Goal: Task Accomplishment & Management: Use online tool/utility

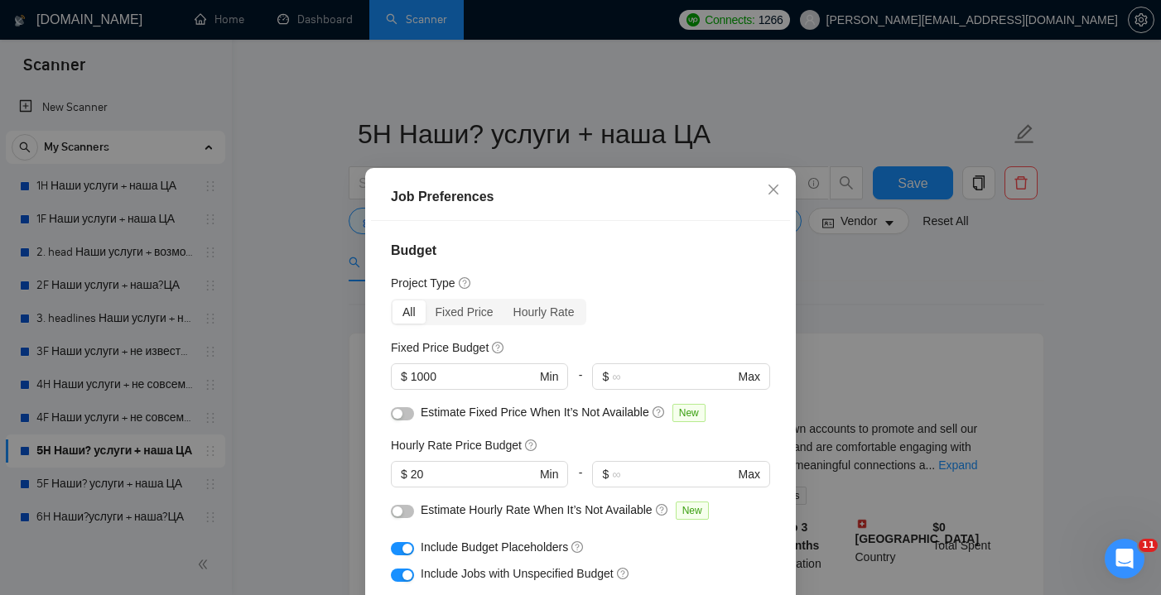
scroll to position [123, 0]
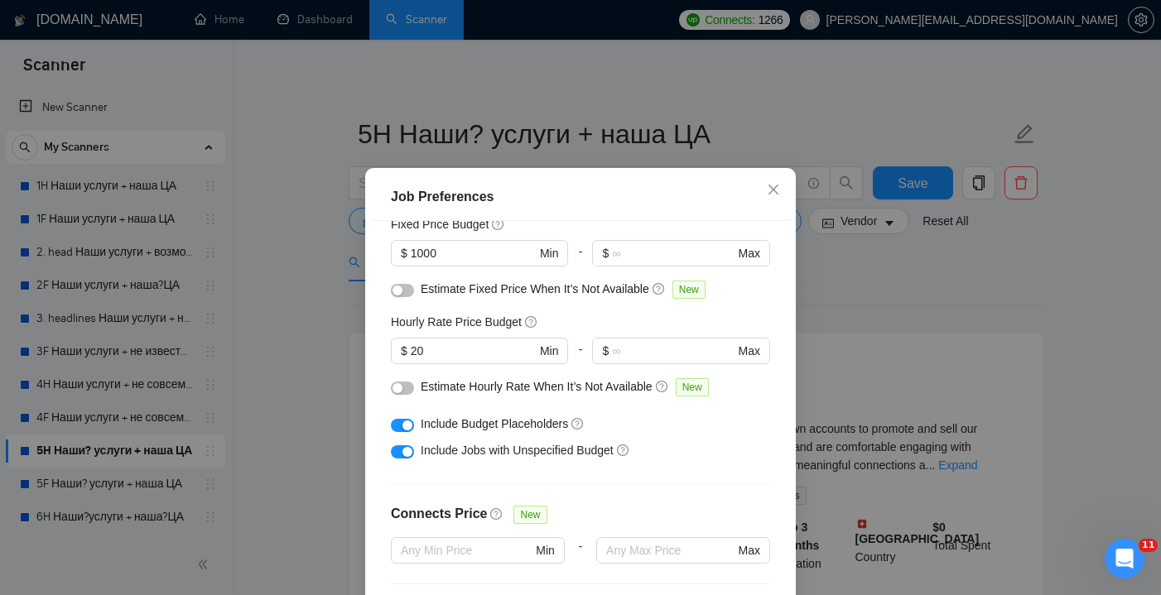
click at [556, 71] on div "Job Preferences Budget Project Type All Fixed Price Hourly Rate Fixed Price Bud…" at bounding box center [580, 297] width 1161 height 595
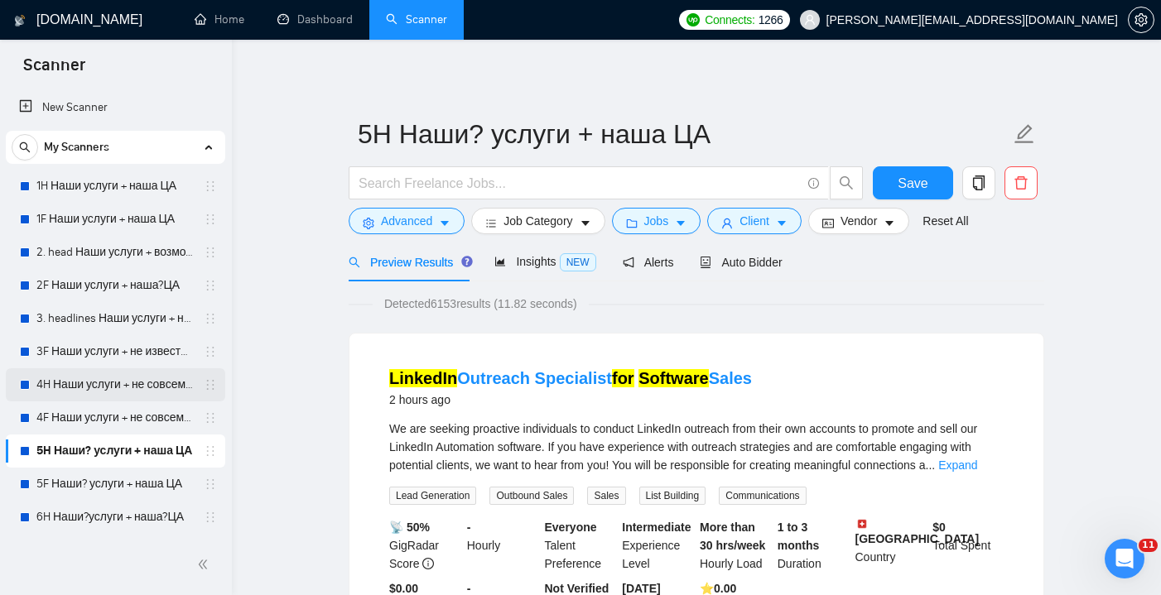
click at [105, 393] on link "4H Наши услуги + не совсем наша ЦА (минус наша ЦА)" at bounding box center [114, 384] width 157 height 33
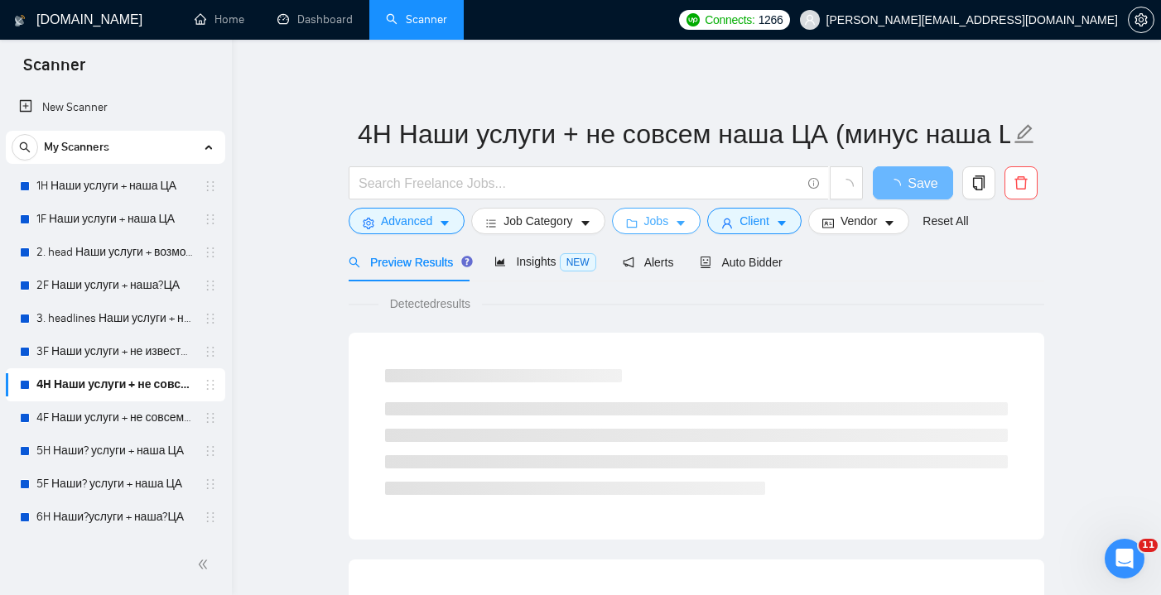
click at [652, 221] on span "Jobs" at bounding box center [656, 221] width 25 height 18
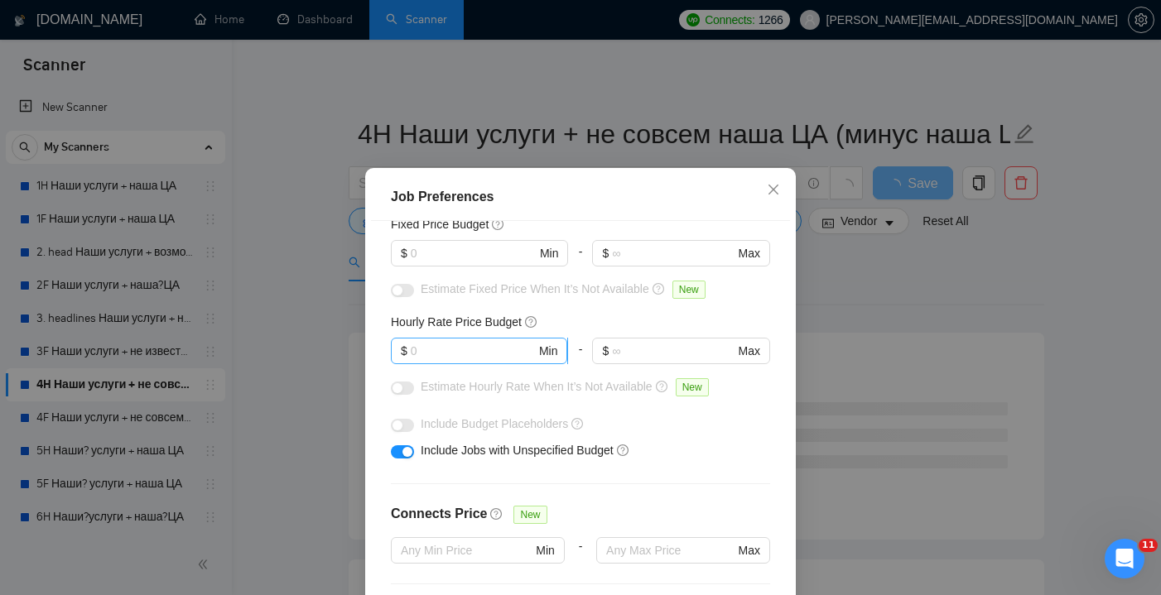
click at [441, 350] on input "text" at bounding box center [473, 351] width 125 height 18
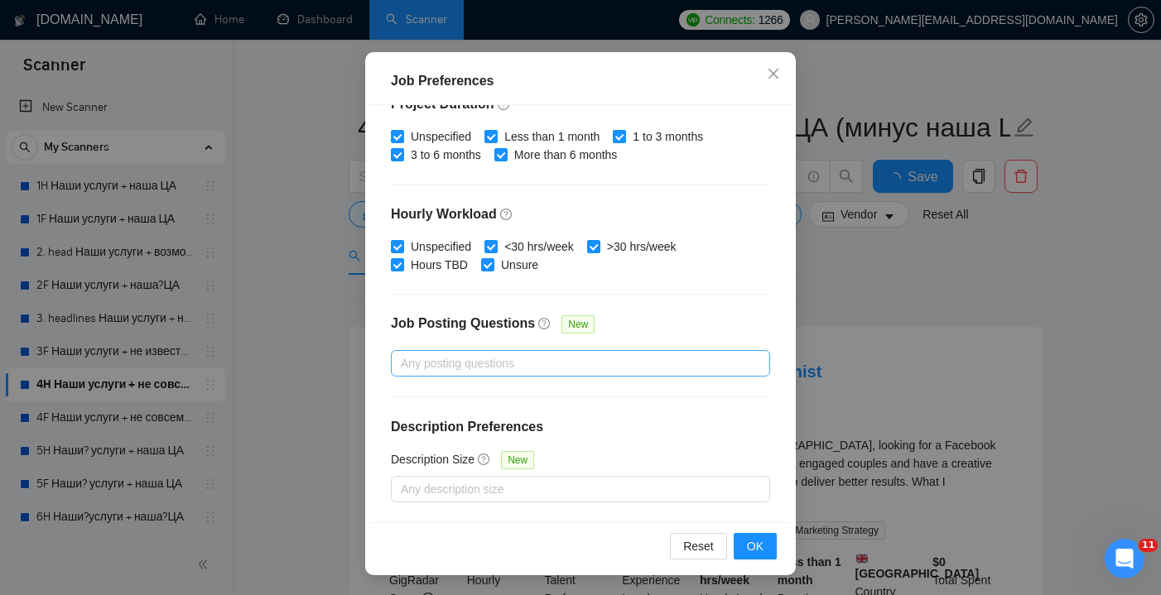
scroll to position [8, 0]
type input "20"
click at [745, 545] on button "OK" at bounding box center [755, 546] width 43 height 26
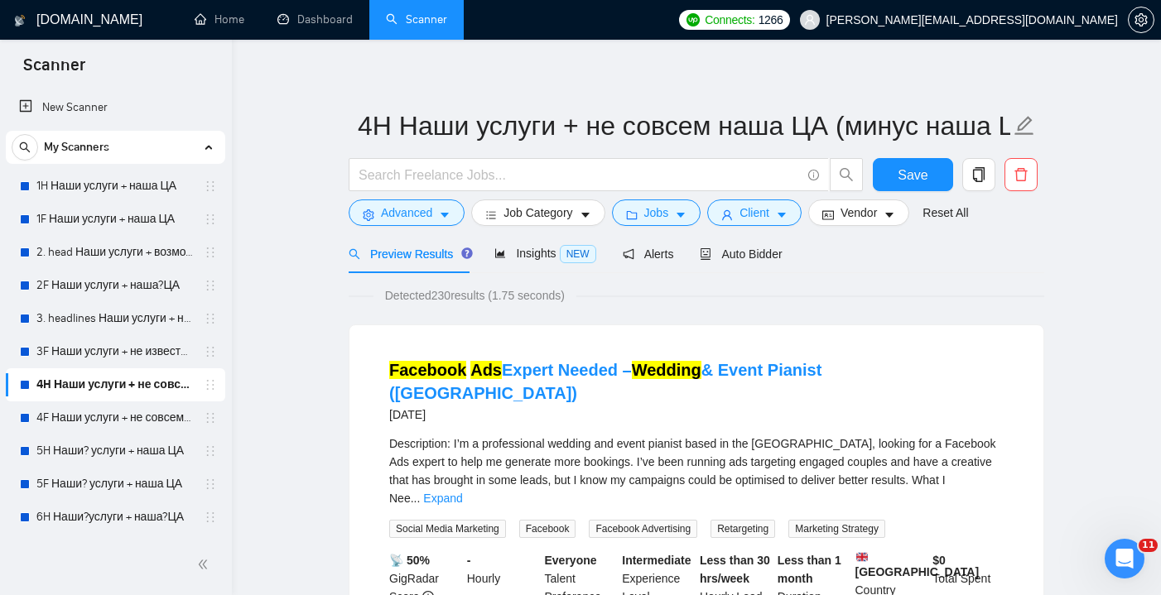
scroll to position [0, 0]
click at [92, 316] on link "3. headlines Наши услуги + не известна ЦА (минус наша ЦА)" at bounding box center [114, 318] width 157 height 33
click at [663, 213] on span "Jobs" at bounding box center [656, 213] width 25 height 18
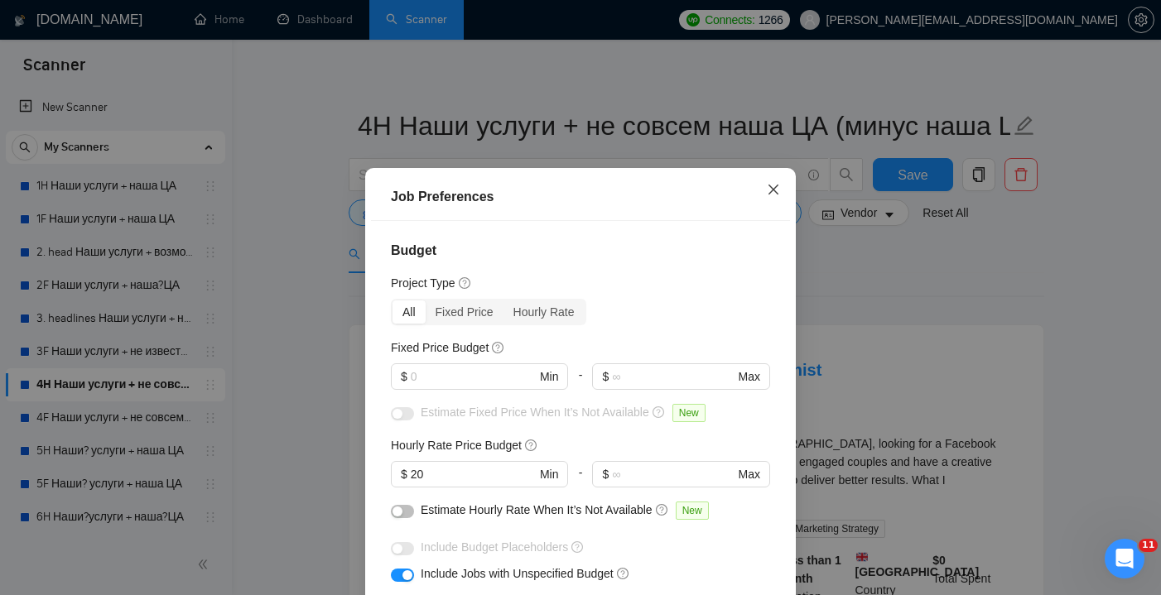
click at [763, 189] on span "Close" at bounding box center [773, 190] width 45 height 45
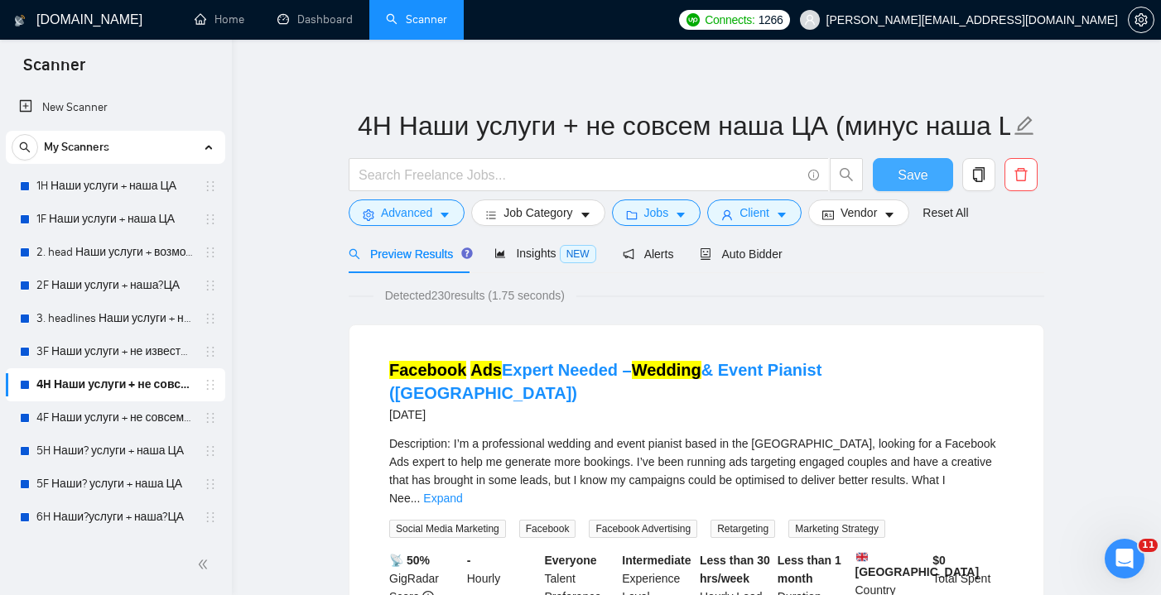
click at [913, 180] on span "Save" at bounding box center [913, 175] width 30 height 21
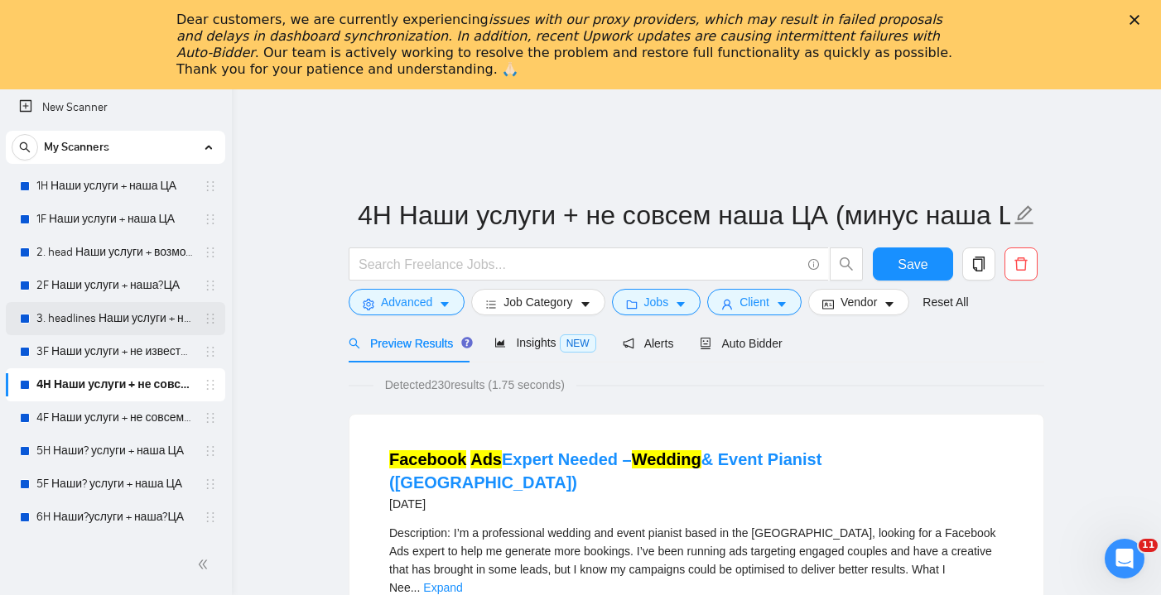
scroll to position [178, 0]
